Goal: Task Accomplishment & Management: Use online tool/utility

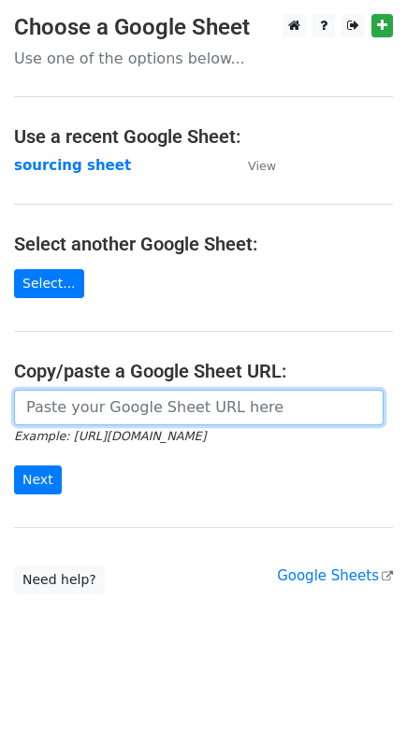
click at [169, 417] on input "url" at bounding box center [198, 408] width 369 height 36
paste input "https://docs.google.com/spreadsheets/d/1wD6lSmvFvXxRHy8XL6iER5cI7pKzGo_S9Nh0RVd…"
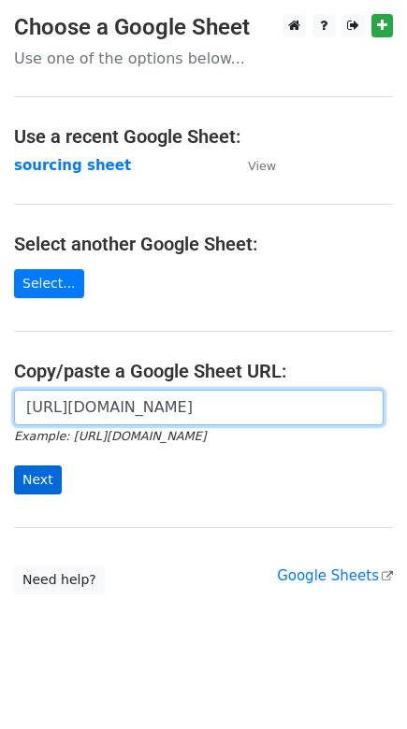
type input "https://docs.google.com/spreadsheets/d/1wD6lSmvFvXxRHy8XL6iER5cI7pKzGo_S9Nh0RVd…"
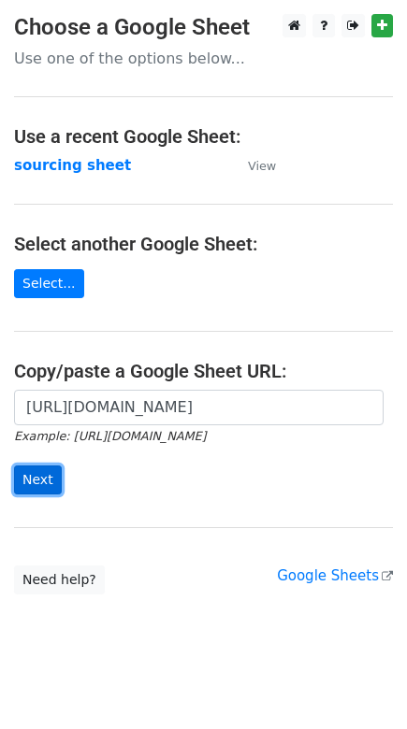
click at [36, 481] on input "Next" at bounding box center [38, 479] width 48 height 29
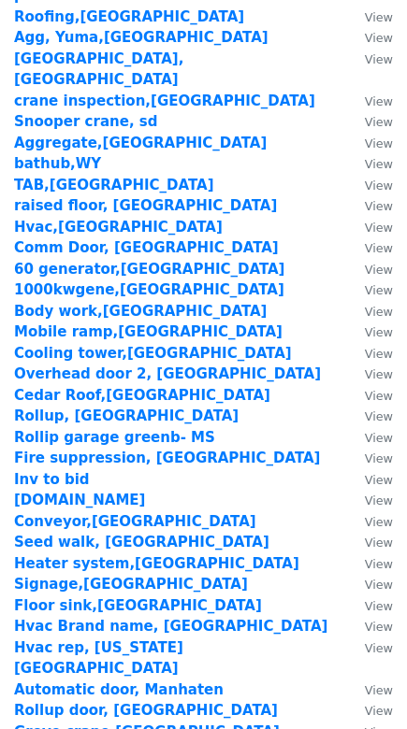
scroll to position [2592, 0]
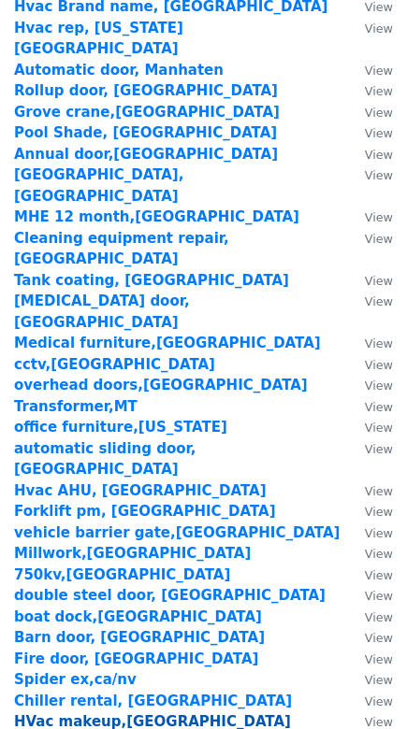
click at [60, 713] on strong "HVac makeup,[GEOGRAPHIC_DATA]" at bounding box center [152, 721] width 277 height 17
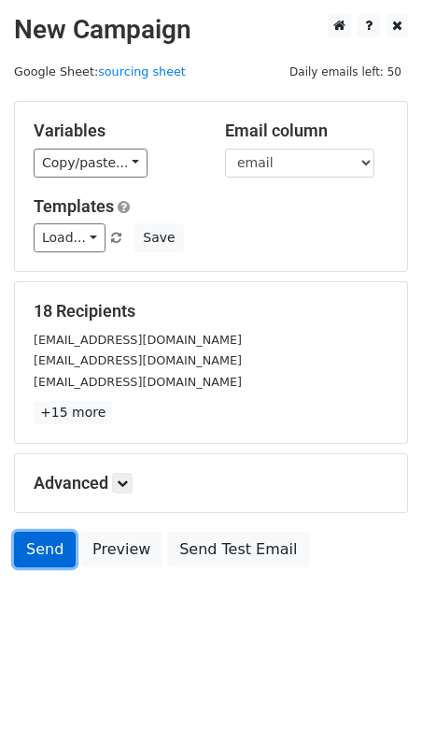
click at [36, 549] on link "Send" at bounding box center [45, 550] width 62 height 36
